Goal: Download file/media

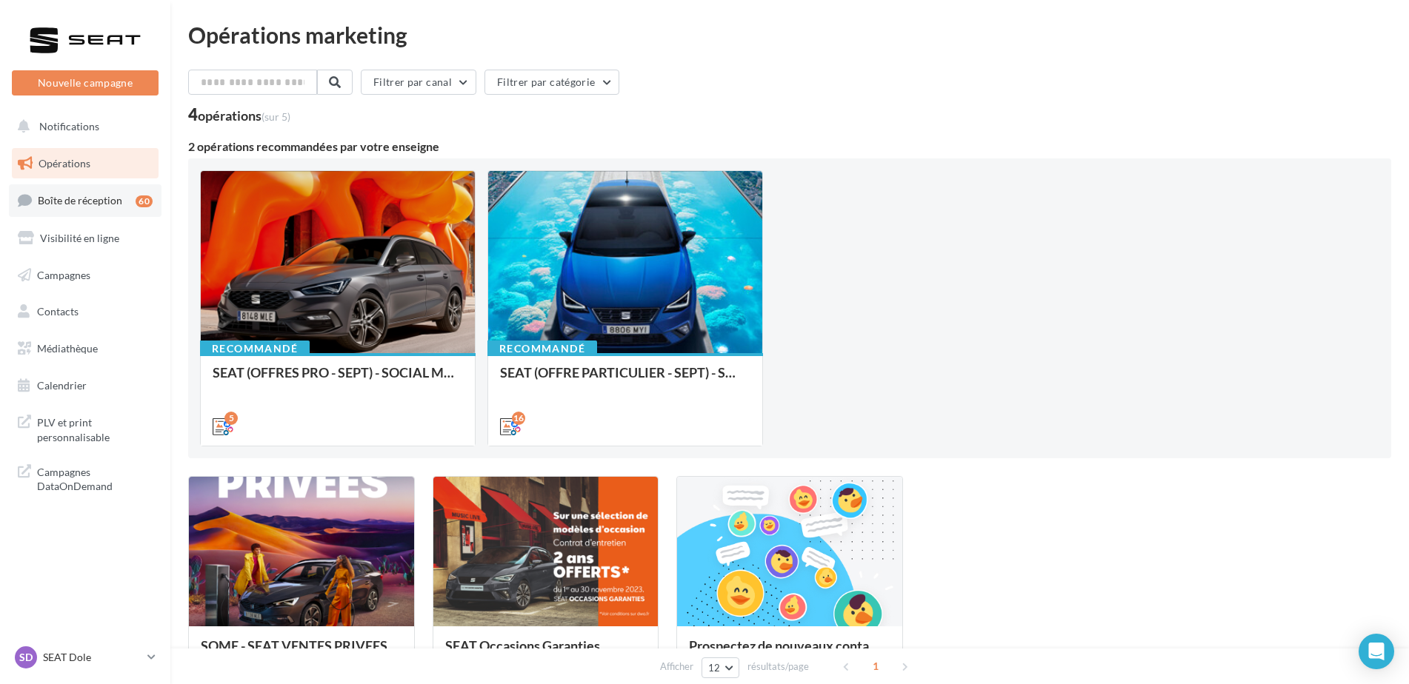
click at [77, 203] on span "Boîte de réception" at bounding box center [80, 200] width 84 height 13
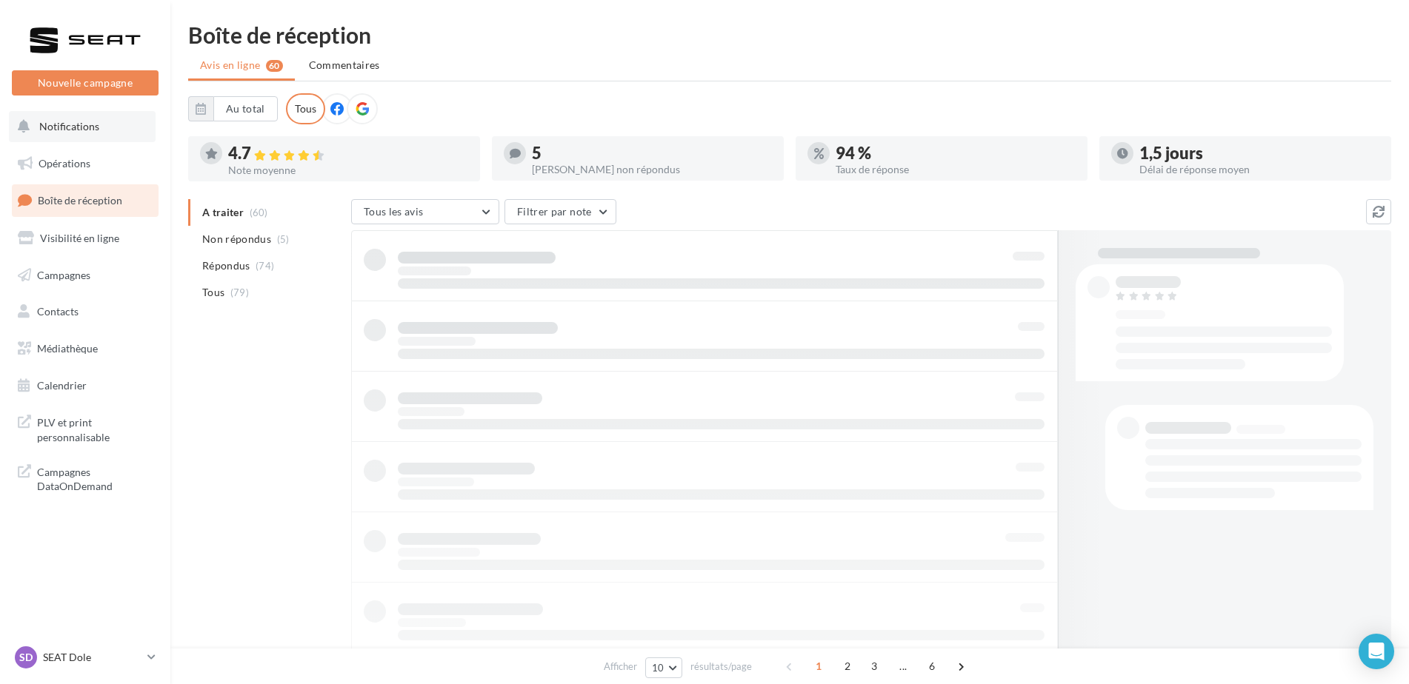
click at [62, 129] on span "Notifications" at bounding box center [69, 126] width 60 height 13
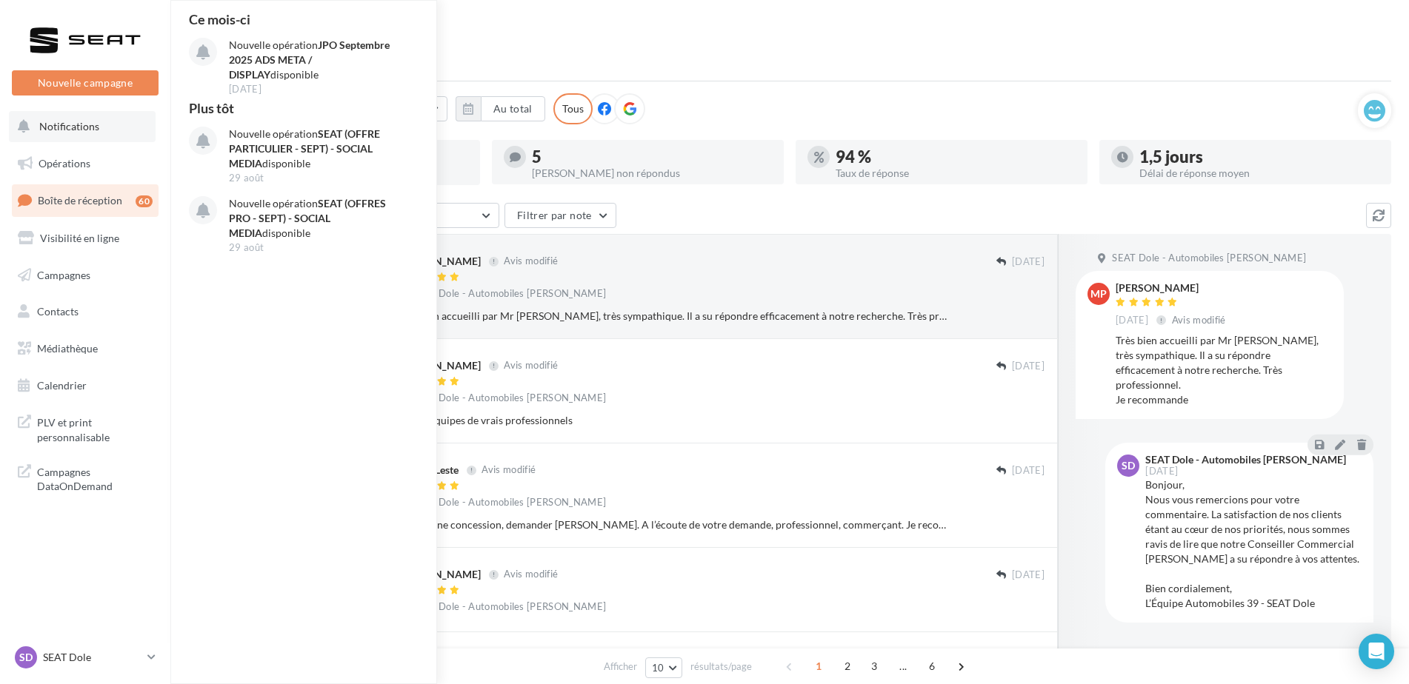
click at [64, 134] on button "Notifications Ce mois-ci Nouvelle opération JPO Septembre 2025 ADS META / DISPL…" at bounding box center [82, 126] width 147 height 31
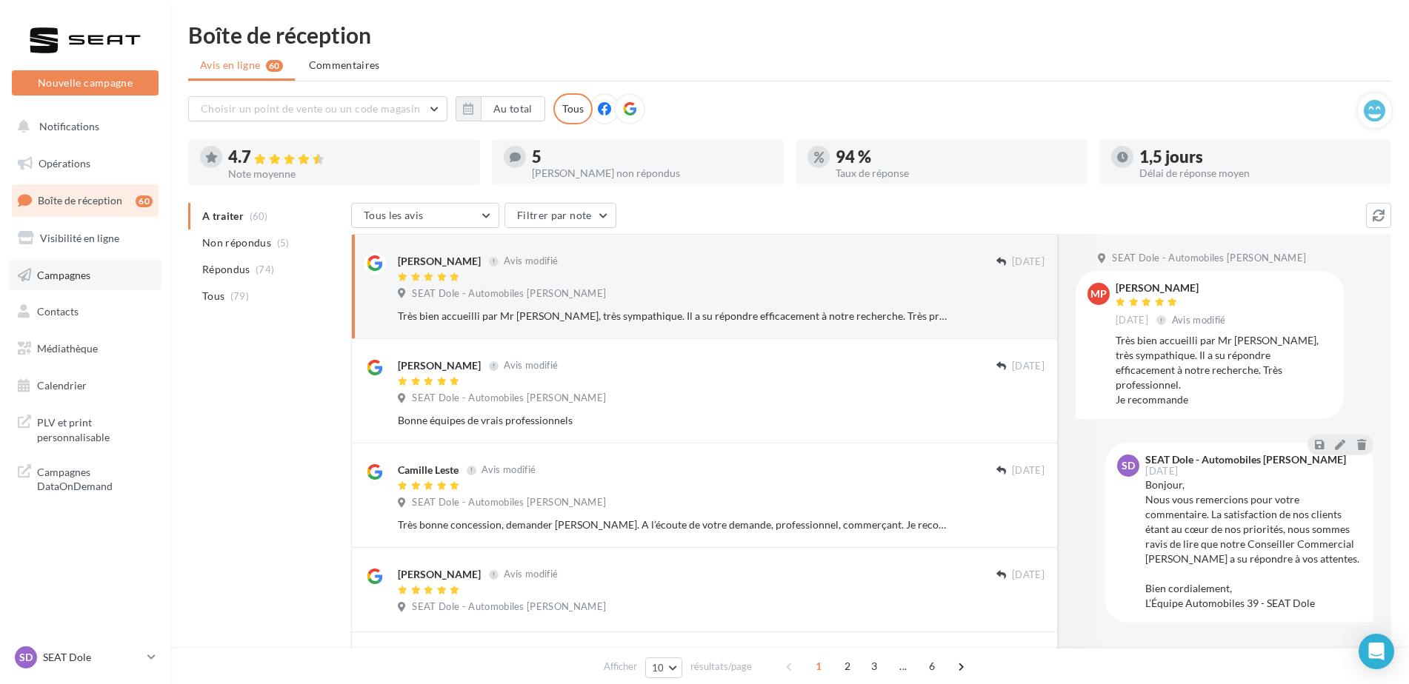
click at [99, 279] on link "Campagnes" at bounding box center [85, 275] width 153 height 31
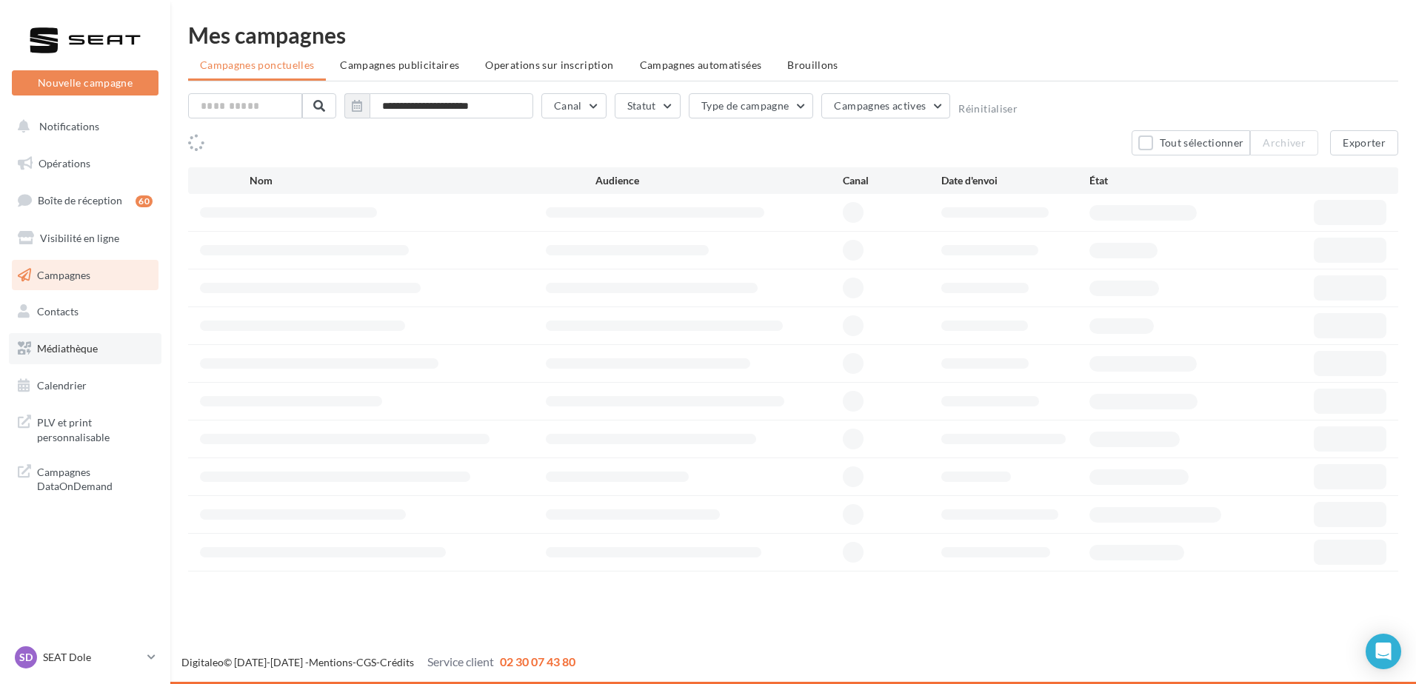
click at [81, 347] on span "Médiathèque" at bounding box center [67, 348] width 61 height 13
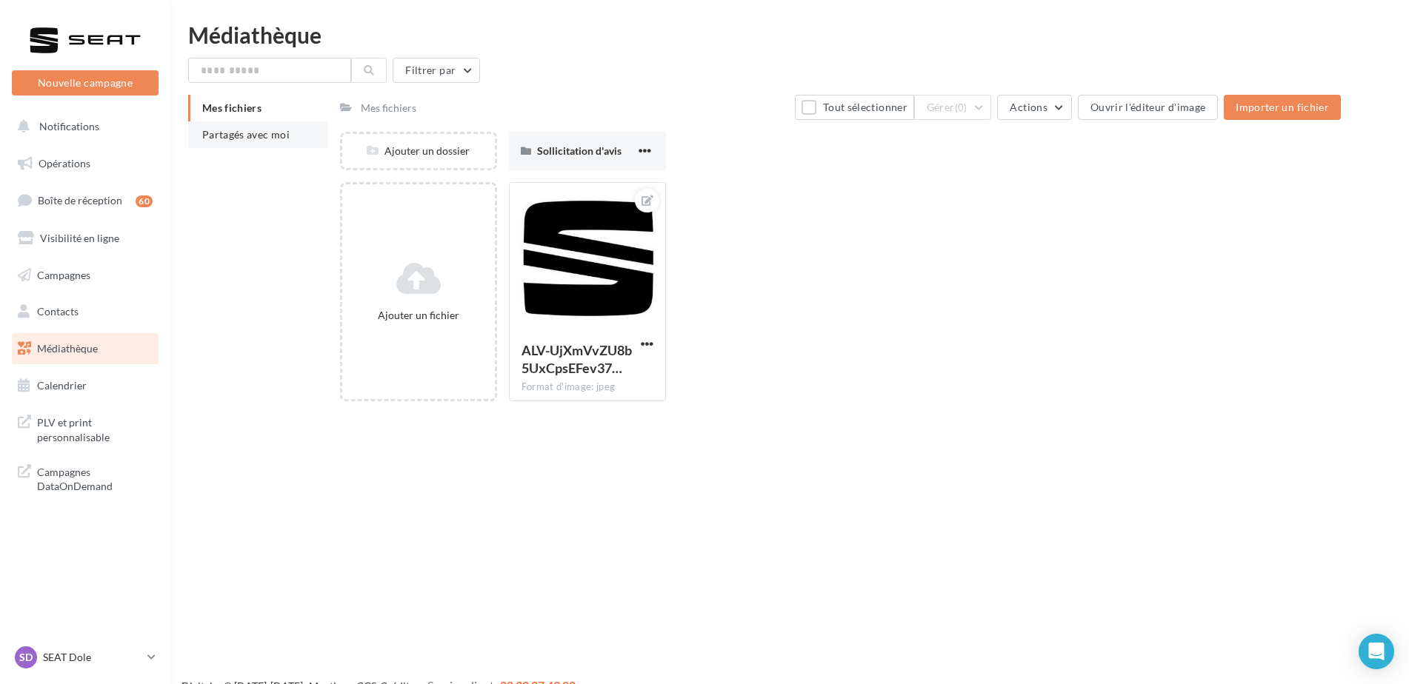
click at [238, 144] on li "Partagés avec moi" at bounding box center [258, 134] width 140 height 27
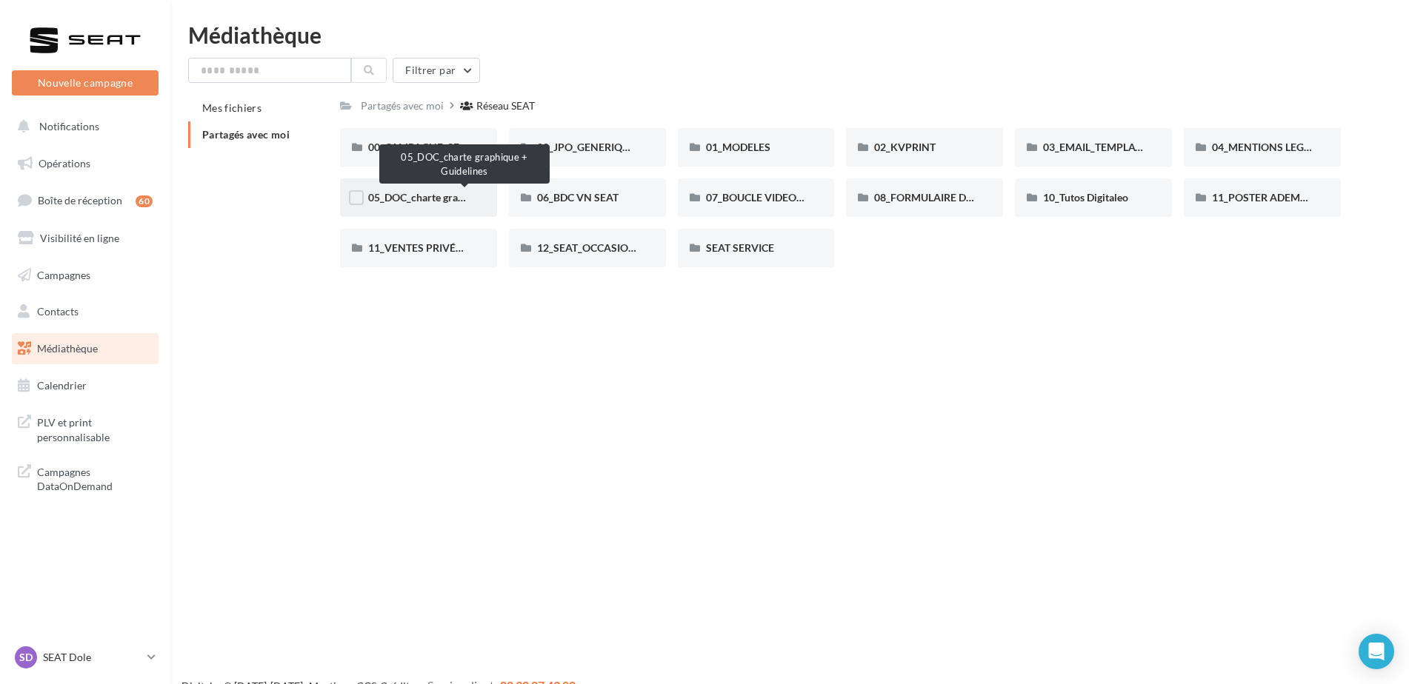
click at [427, 200] on span "05_DOC_charte graphique + Guidelines" at bounding box center [458, 197] width 181 height 13
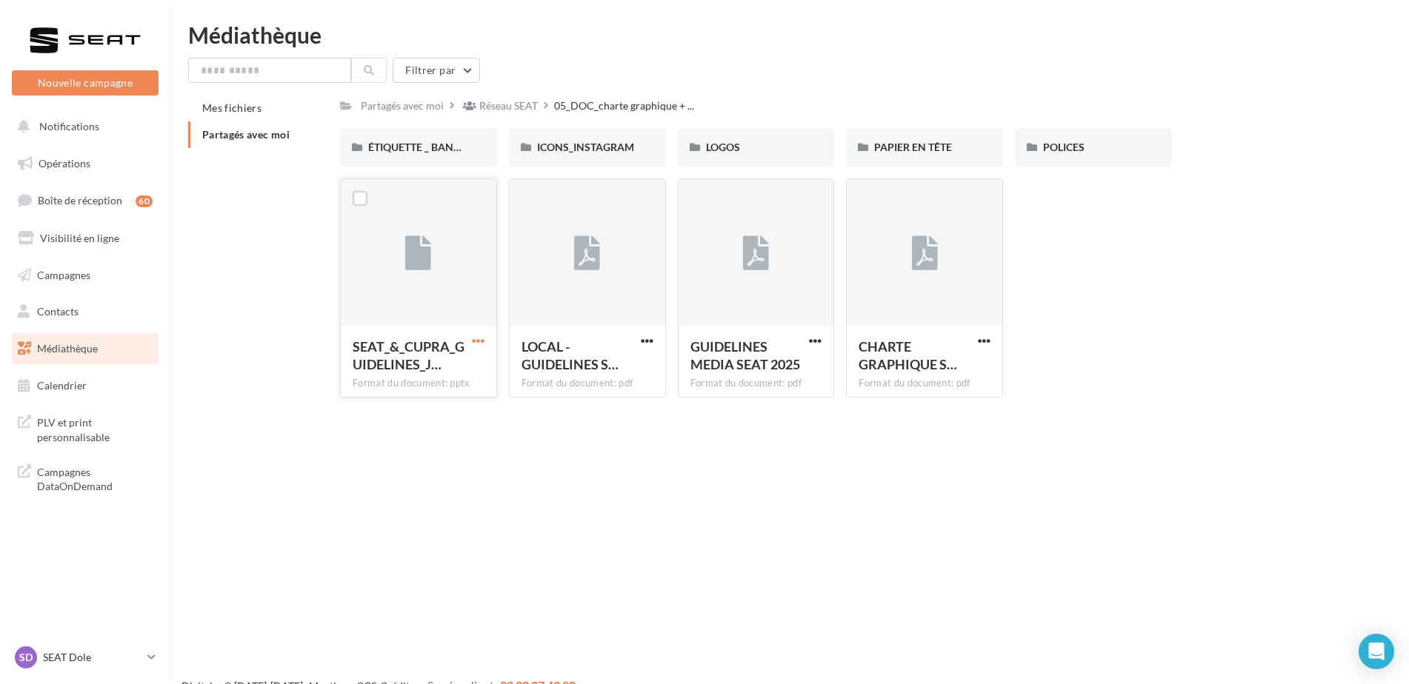
click at [472, 339] on span "button" at bounding box center [478, 341] width 13 height 13
click at [402, 367] on button "Télécharger" at bounding box center [413, 370] width 148 height 39
click at [694, 136] on div "LOGOS" at bounding box center [756, 147] width 157 height 39
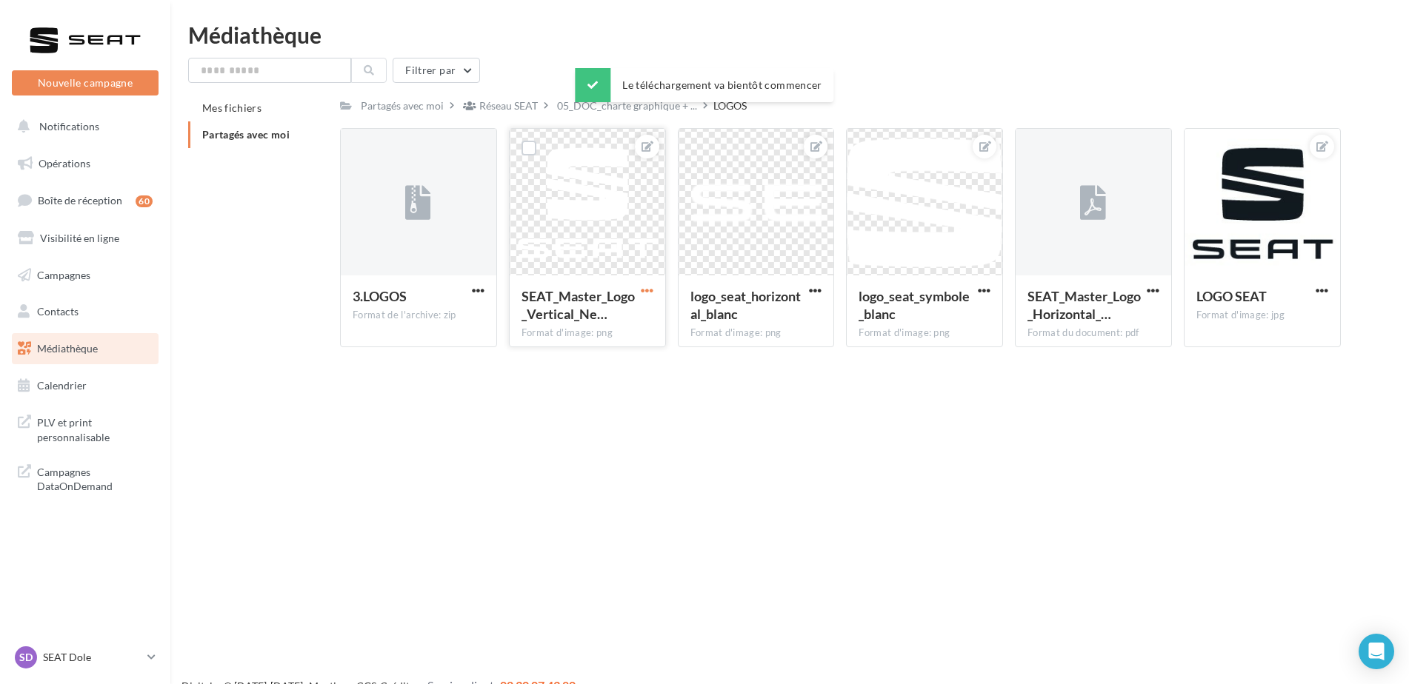
click at [651, 291] on span "button" at bounding box center [647, 290] width 13 height 13
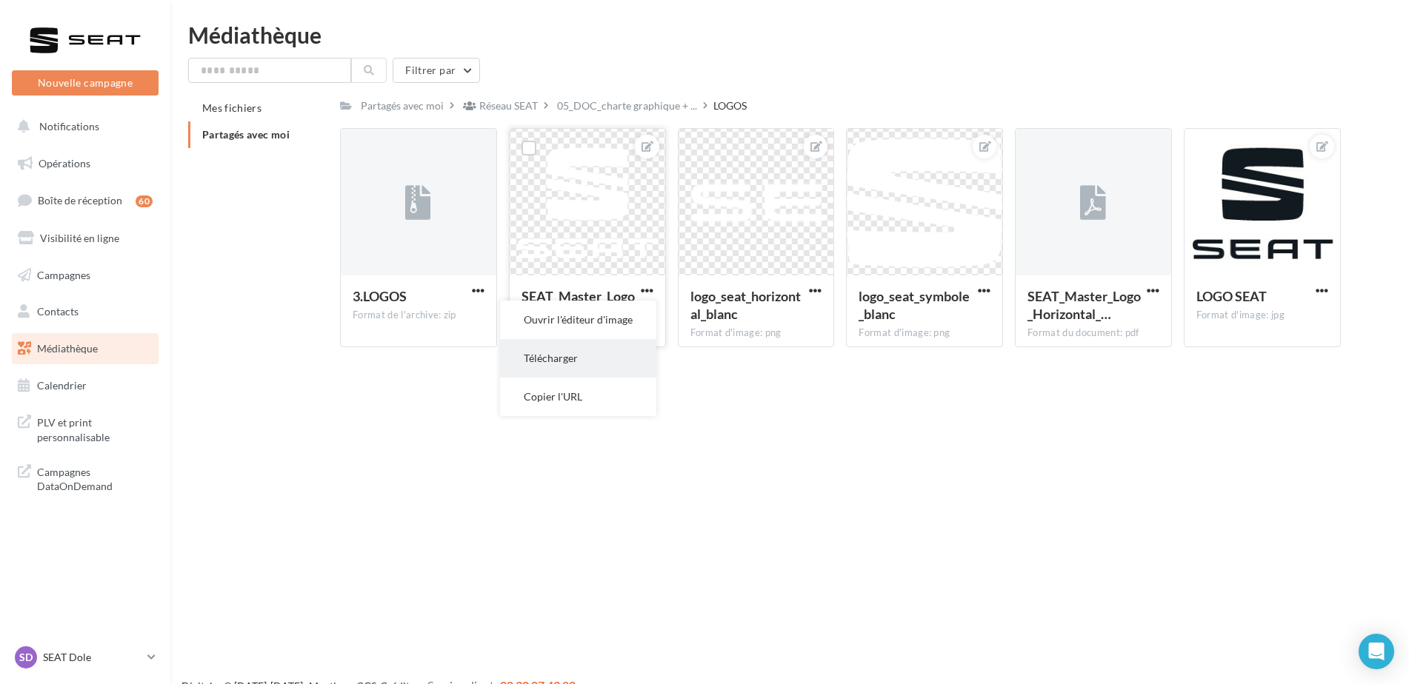
click at [609, 348] on button "Télécharger" at bounding box center [578, 358] width 156 height 39
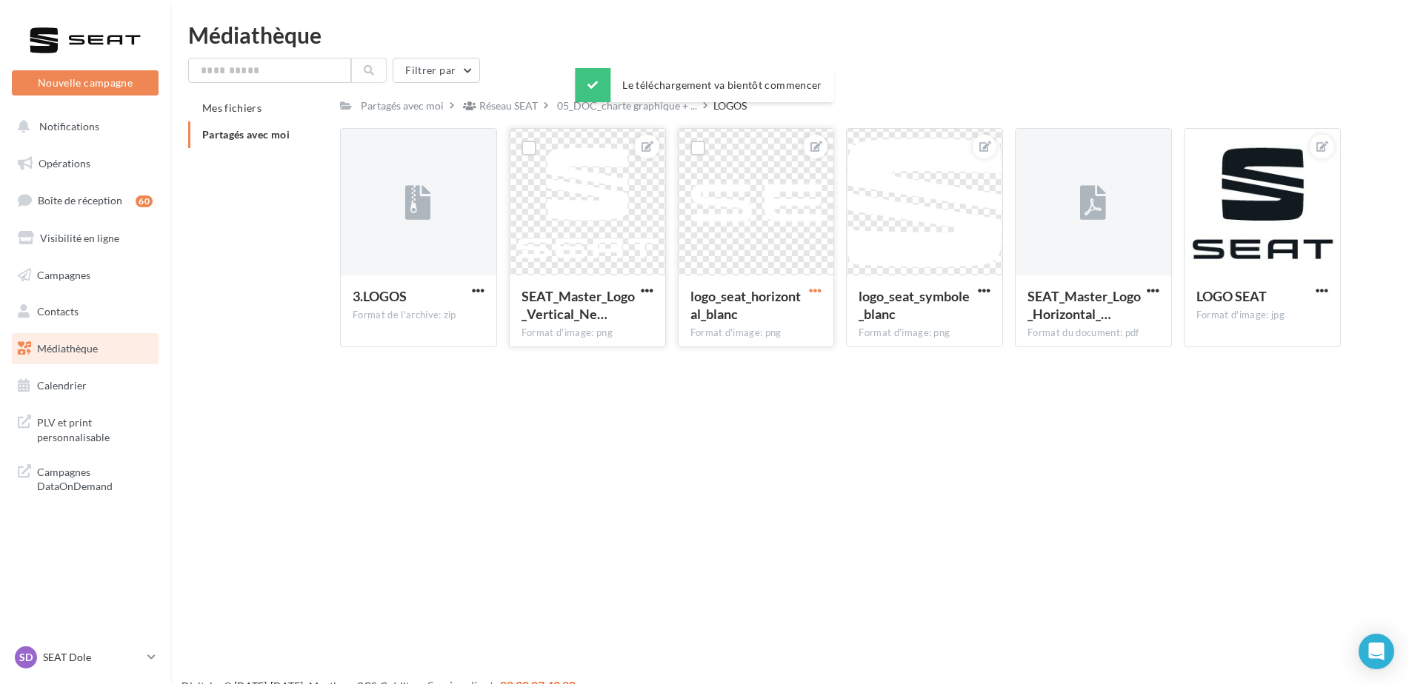
click at [819, 290] on span "button" at bounding box center [815, 290] width 13 height 13
click at [729, 359] on button "Télécharger" at bounding box center [746, 358] width 156 height 39
click at [989, 285] on span "button" at bounding box center [984, 290] width 13 height 13
drag, startPoint x: 863, startPoint y: 359, endPoint x: 1242, endPoint y: 287, distance: 385.3
click at [865, 359] on button "Télécharger" at bounding box center [915, 358] width 156 height 39
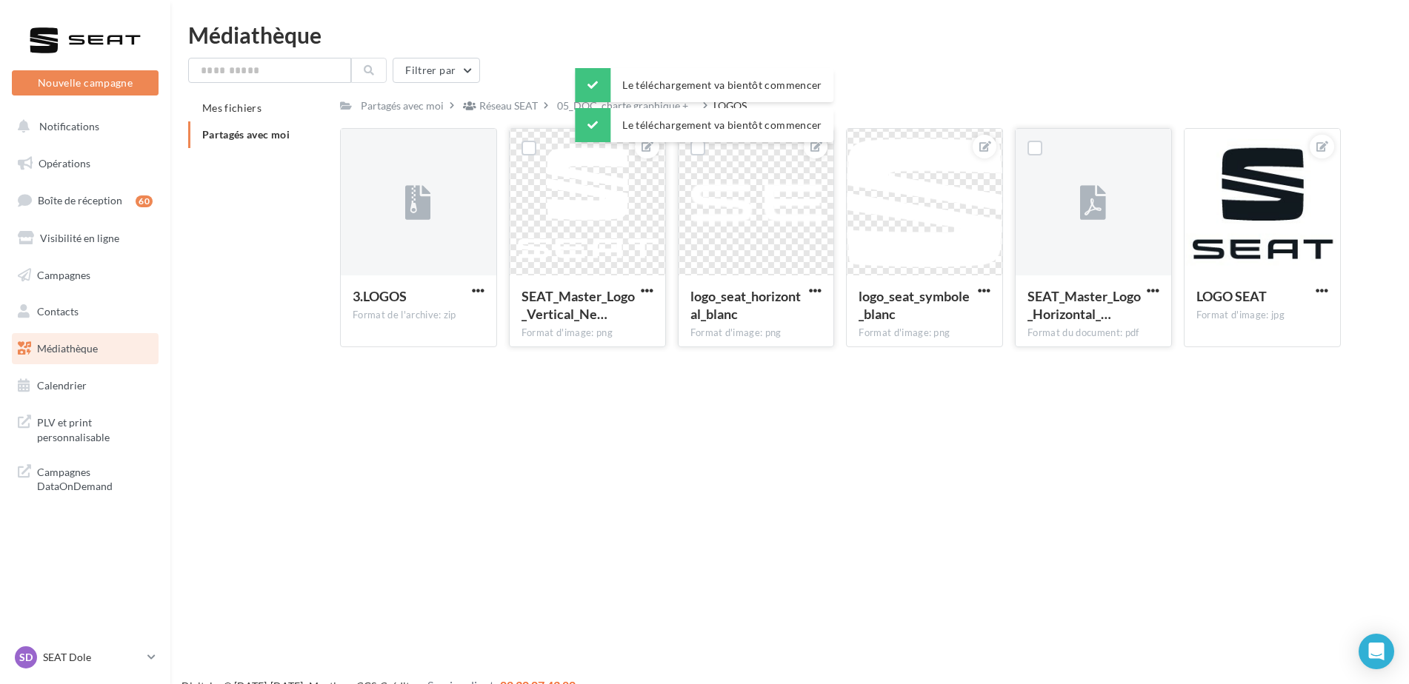
click at [1161, 295] on button "button" at bounding box center [1153, 291] width 19 height 15
click at [1057, 336] on button "Télécharger" at bounding box center [1088, 320] width 148 height 39
click at [1319, 285] on span "button" at bounding box center [1322, 290] width 13 height 13
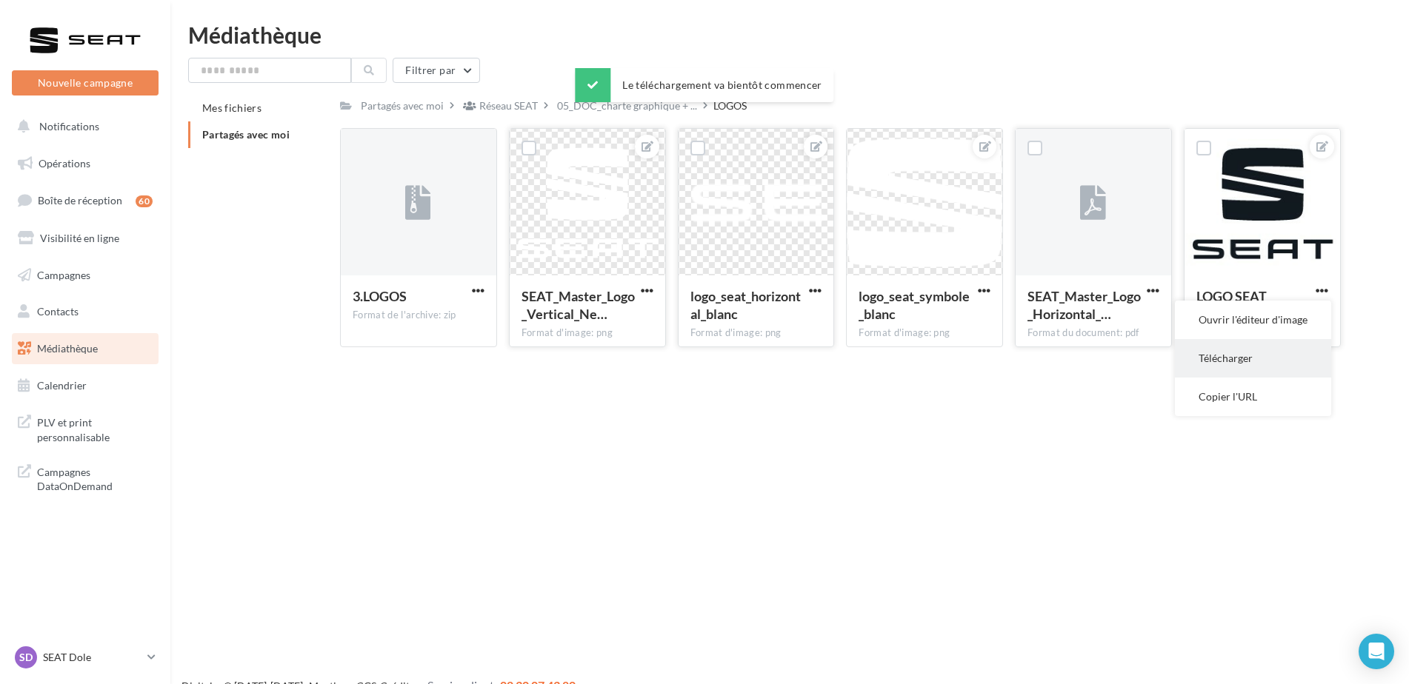
click at [1239, 356] on button "Télécharger" at bounding box center [1253, 358] width 156 height 39
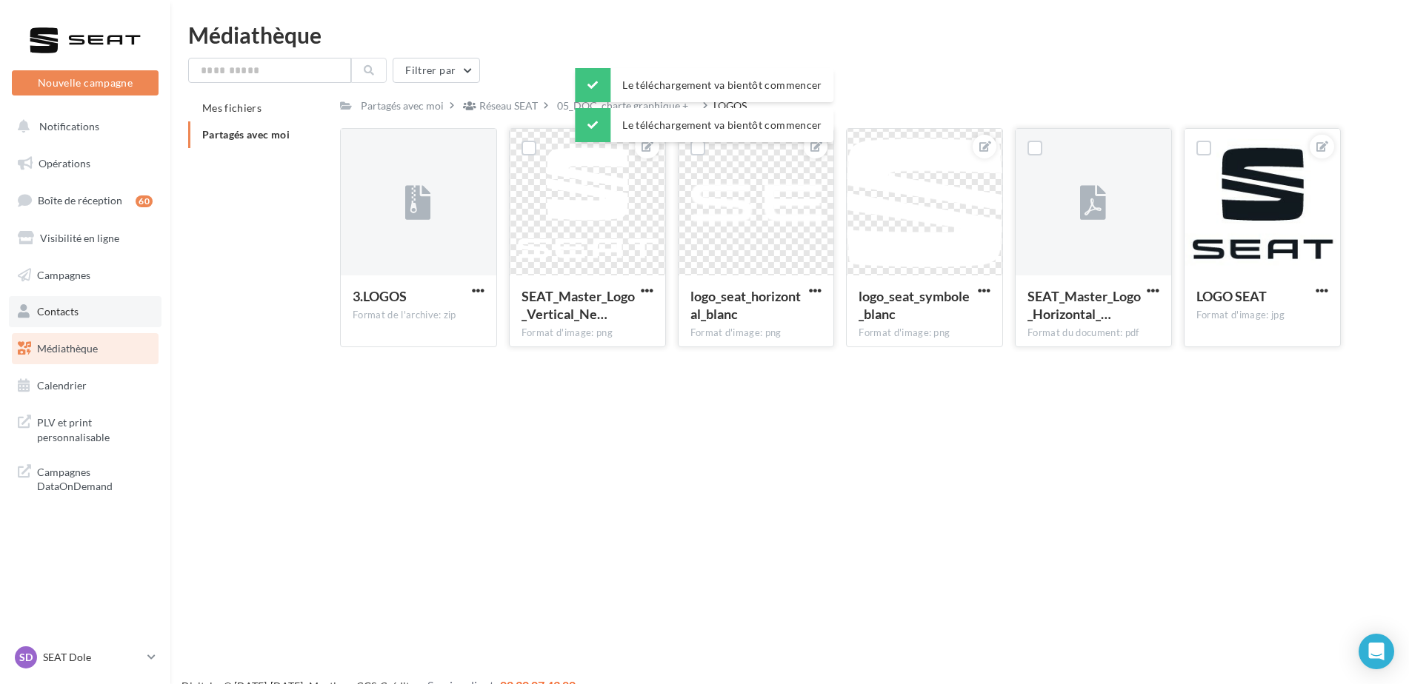
click at [62, 307] on span "Contacts" at bounding box center [57, 311] width 41 height 13
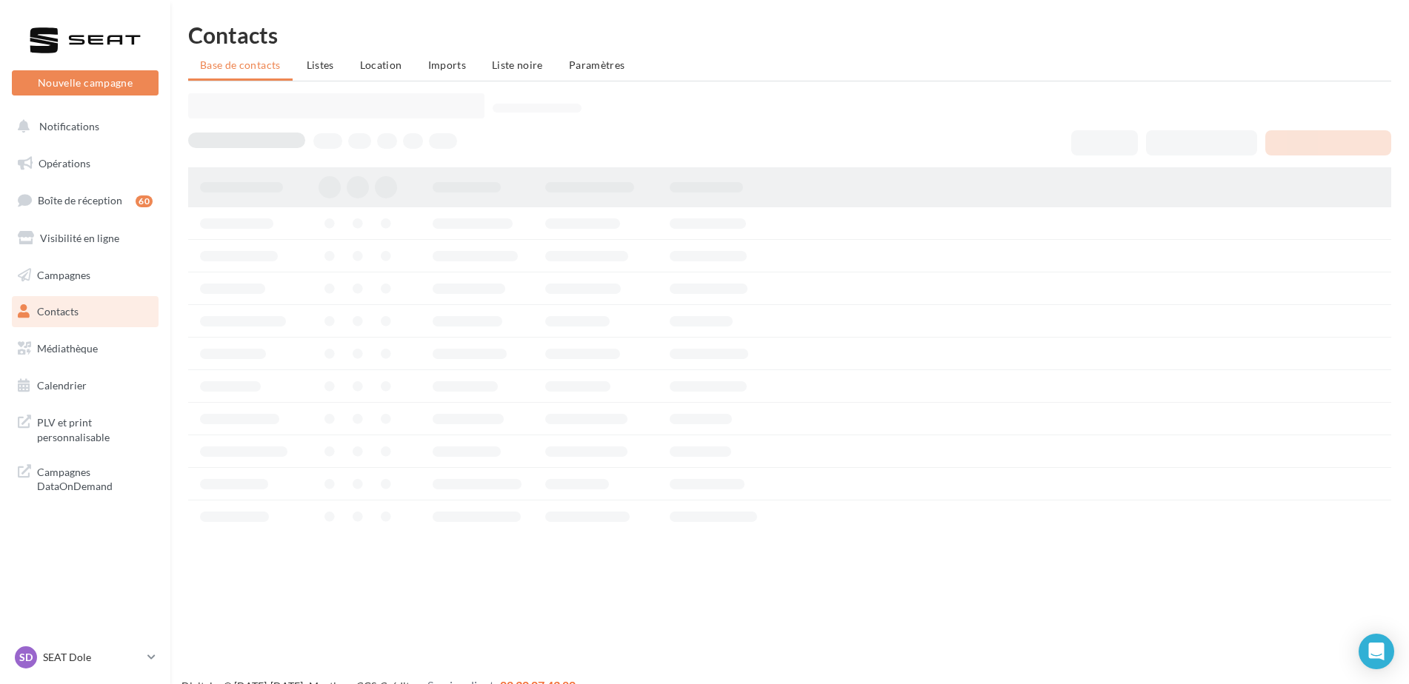
click at [84, 239] on span "Visibilité en ligne" at bounding box center [79, 238] width 79 height 13
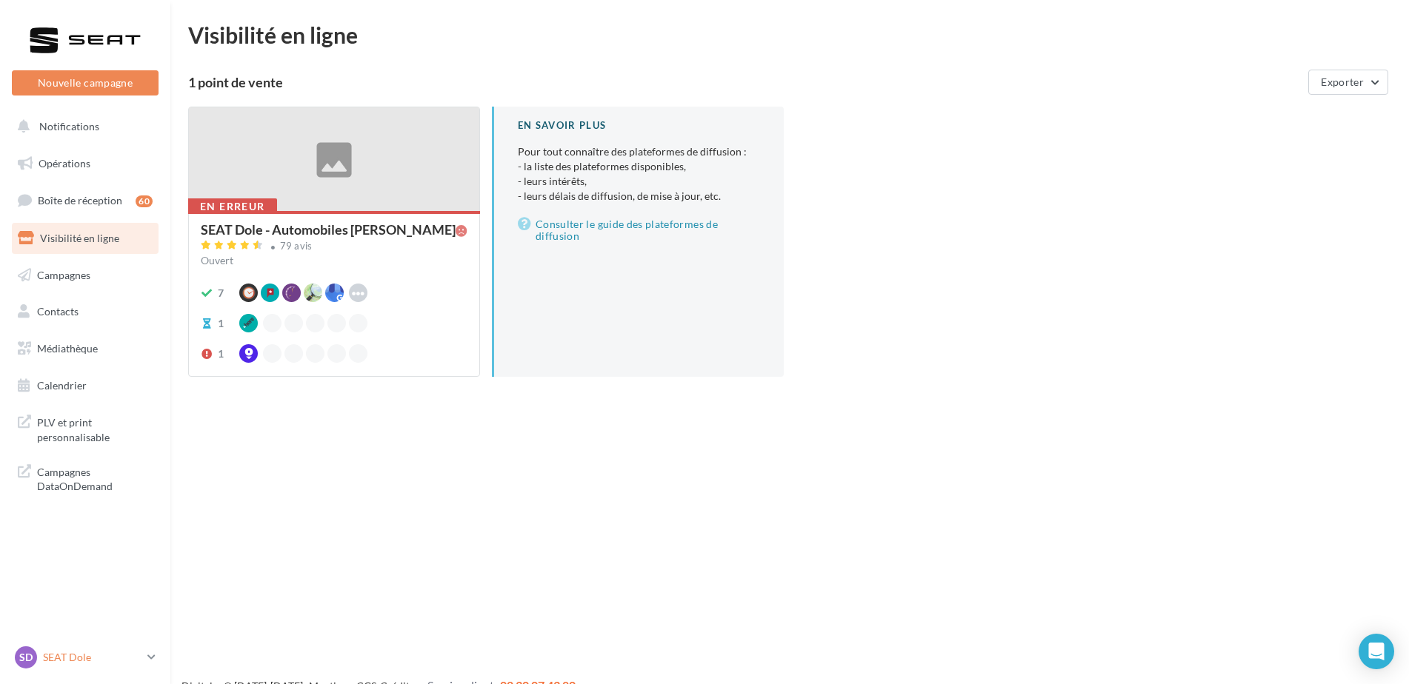
click at [146, 648] on nav "Nouvelle campagne Nouvelle campagne Notifications Opérations Boîte de réception…" at bounding box center [85, 342] width 170 height 684
click at [134, 654] on p "SEAT Dole" at bounding box center [92, 657] width 99 height 15
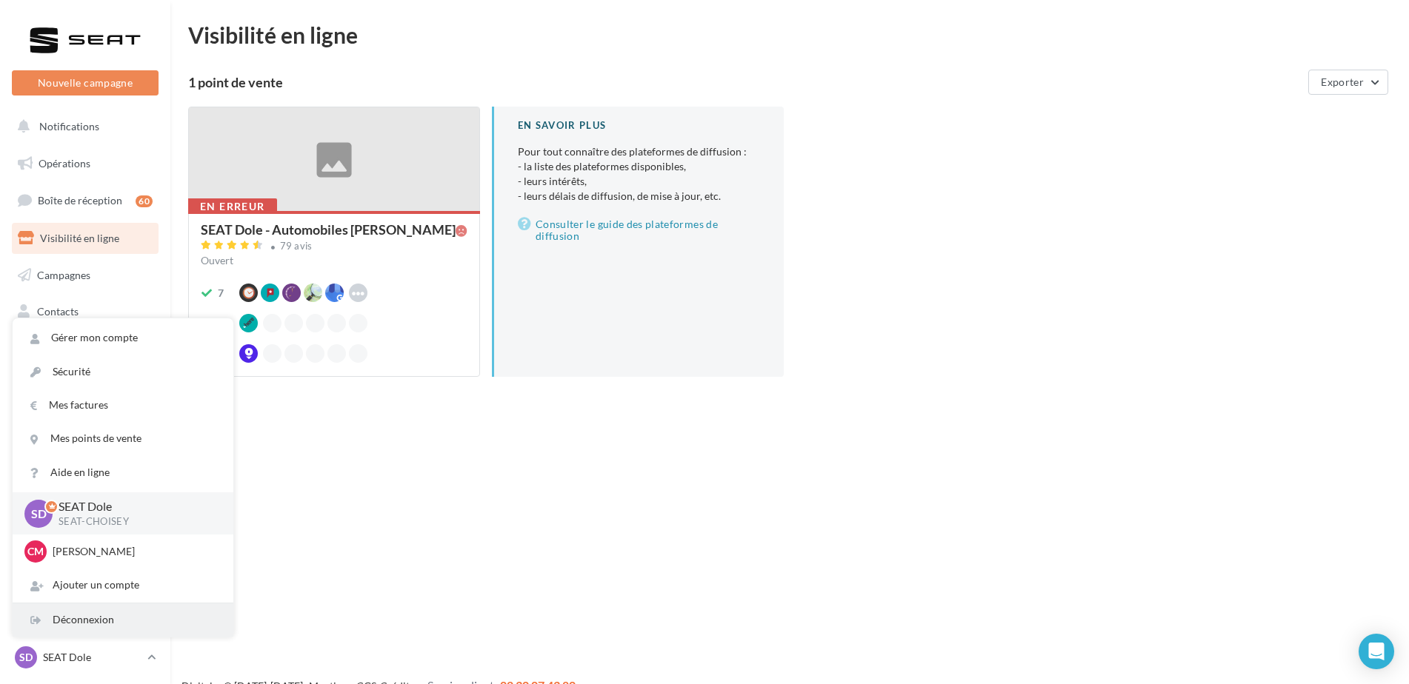
click at [117, 624] on div "Déconnexion" at bounding box center [123, 620] width 221 height 33
